Goal: Transaction & Acquisition: Obtain resource

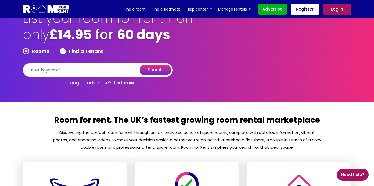
scroll to position [17, 0]
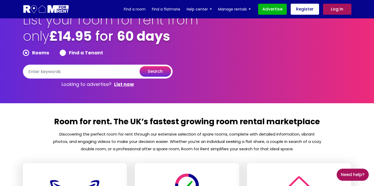
click at [25, 52] on label "Rooms" at bounding box center [36, 53] width 26 height 6
click at [138, 7] on link "Find a room" at bounding box center [135, 9] width 22 height 8
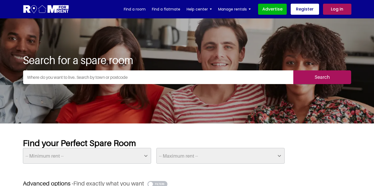
click at [126, 76] on input "text" at bounding box center [158, 77] width 270 height 14
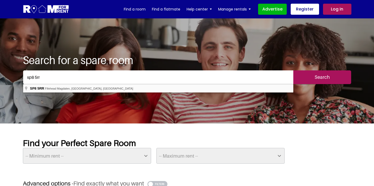
type input "Fifehead Magdalen, Gillingham SP8 5RR, [GEOGRAPHIC_DATA]"
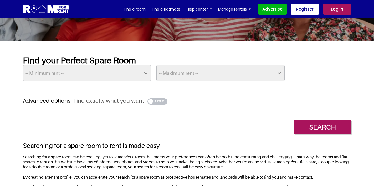
scroll to position [84, 0]
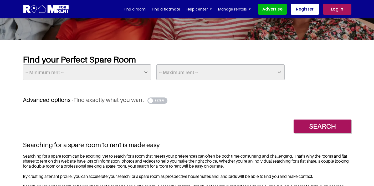
select select "200"
select select "450"
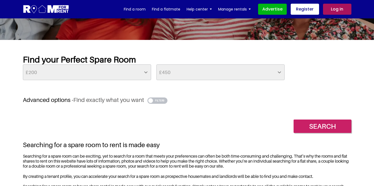
click at [315, 125] on input "Search" at bounding box center [322, 126] width 58 height 13
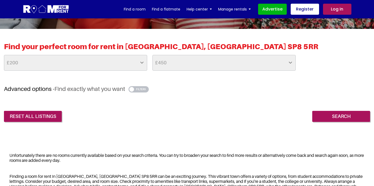
scroll to position [114, 0]
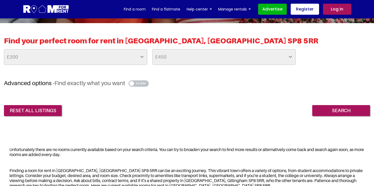
click at [140, 83] on button "button" at bounding box center [138, 83] width 20 height 6
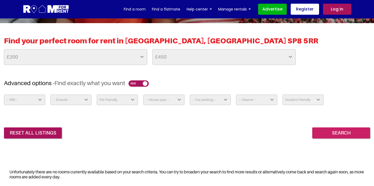
click at [343, 133] on input "Search" at bounding box center [341, 132] width 58 height 11
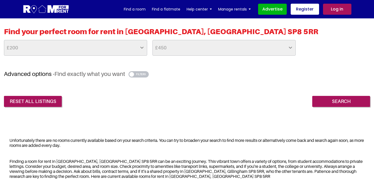
scroll to position [123, 0]
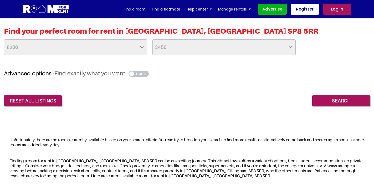
select select "625"
click at [330, 103] on input "Search" at bounding box center [341, 100] width 58 height 11
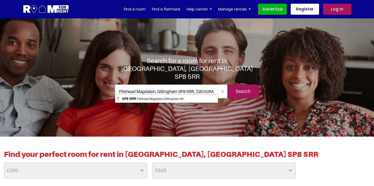
drag, startPoint x: 203, startPoint y: 89, endPoint x: 120, endPoint y: 83, distance: 82.9
click at [120, 85] on input "Fifehead Magdalen, Gillingham SP8 5RR, [GEOGRAPHIC_DATA]" at bounding box center [166, 92] width 103 height 14
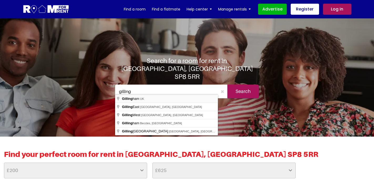
type input "[GEOGRAPHIC_DATA], [GEOGRAPHIC_DATA]"
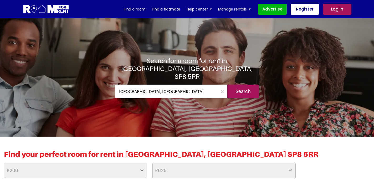
click at [252, 88] on input "Search" at bounding box center [243, 92] width 32 height 14
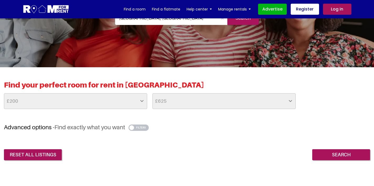
scroll to position [73, 0]
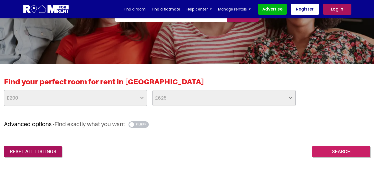
click at [344, 152] on input "Search" at bounding box center [341, 151] width 58 height 11
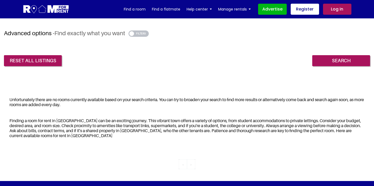
scroll to position [164, 0]
